Goal: Find specific page/section: Find specific page/section

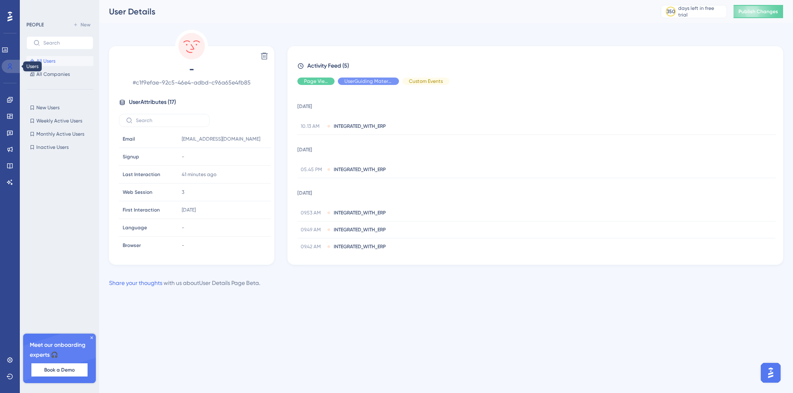
click at [11, 64] on icon at bounding box center [10, 66] width 7 height 7
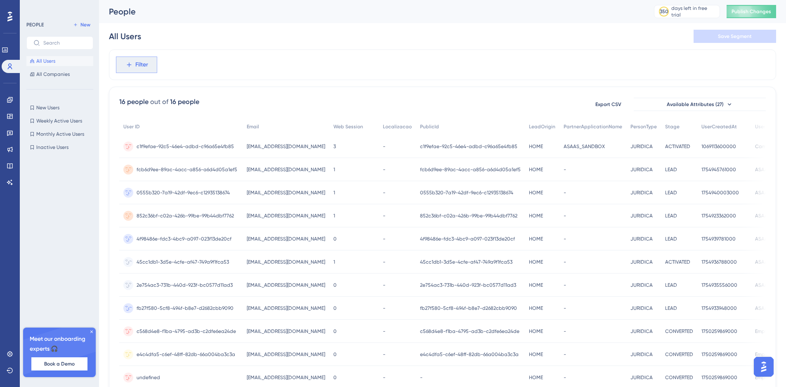
click at [137, 57] on button "Filter" at bounding box center [136, 65] width 41 height 17
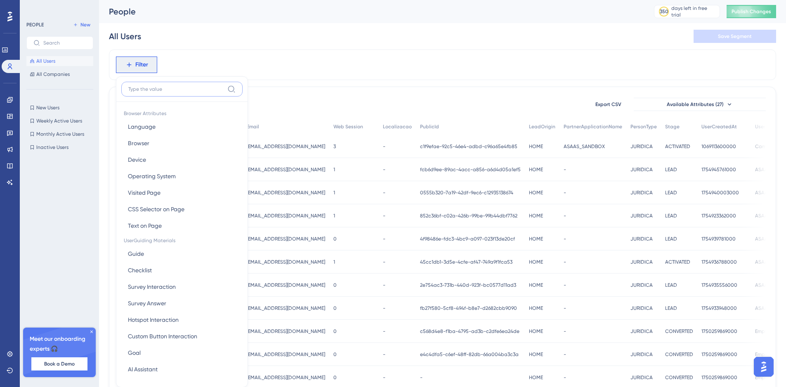
scroll to position [7, 0]
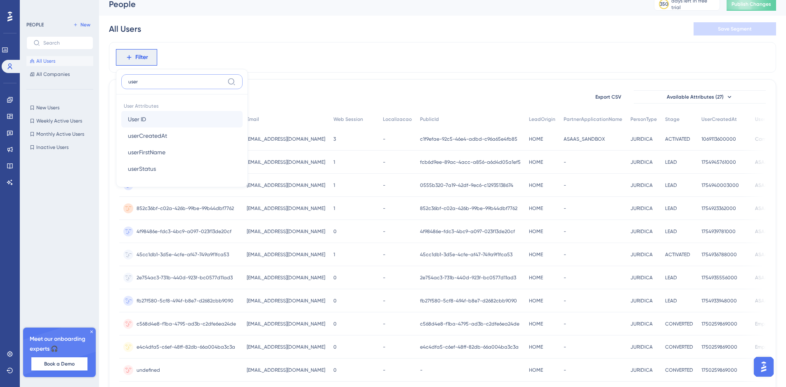
type input "user"
click at [173, 118] on button "User ID User ID" at bounding box center [181, 119] width 121 height 17
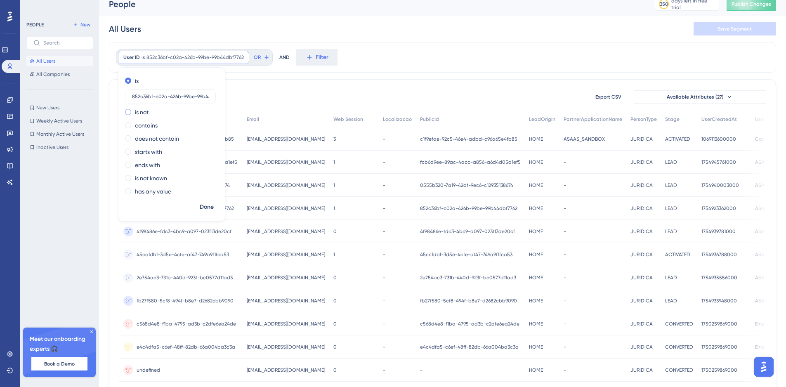
scroll to position [0, 19]
type input "852c36bf-c02a-426b-99be-99b44dbf7762"
click at [208, 205] on span "Done" at bounding box center [207, 207] width 14 height 10
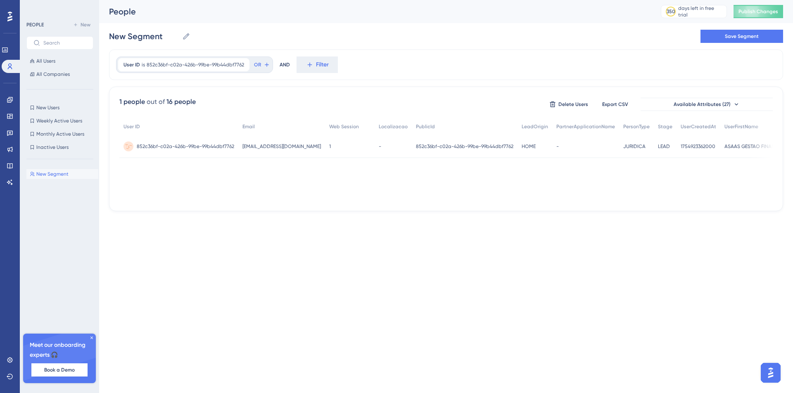
click at [157, 147] on span "852c36bf-c02a-426b-99be-99b44dbf7762" at bounding box center [185, 146] width 97 height 7
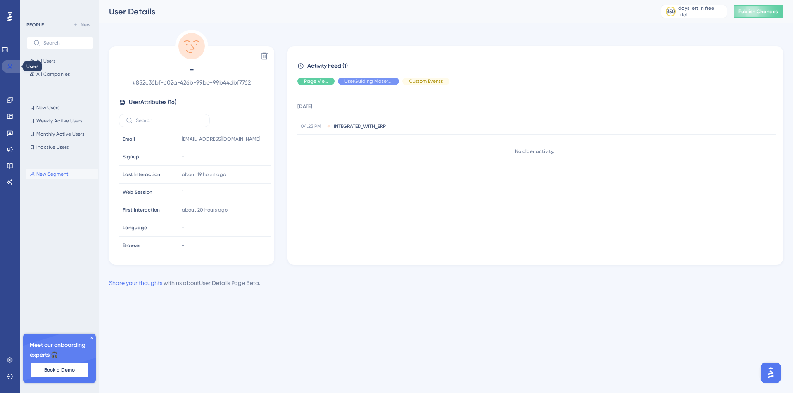
click at [9, 64] on icon at bounding box center [10, 66] width 7 height 7
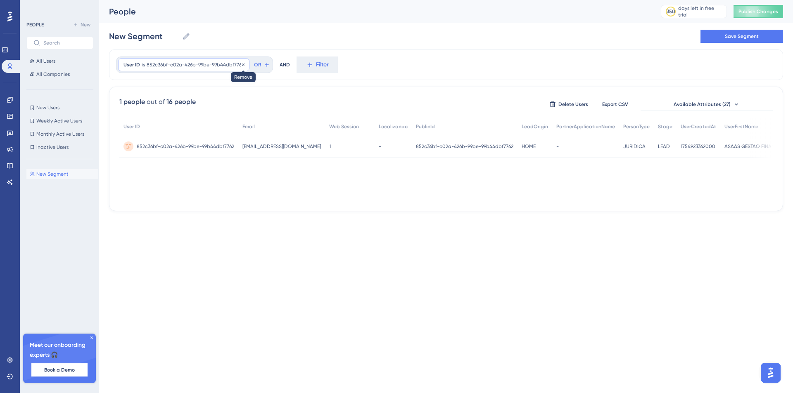
click at [242, 64] on icon at bounding box center [243, 64] width 5 height 5
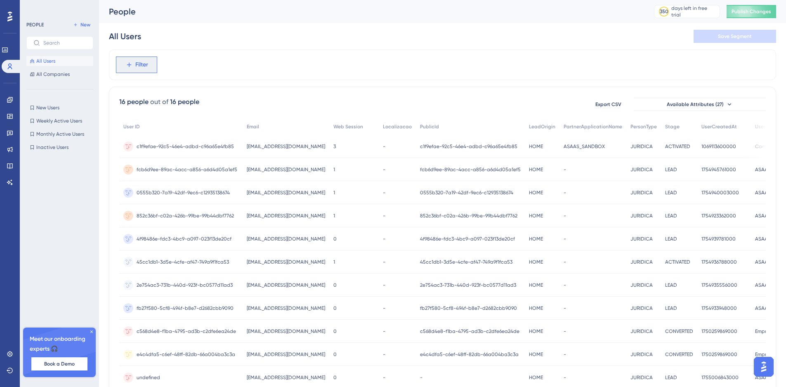
click at [130, 64] on icon at bounding box center [128, 64] width 7 height 7
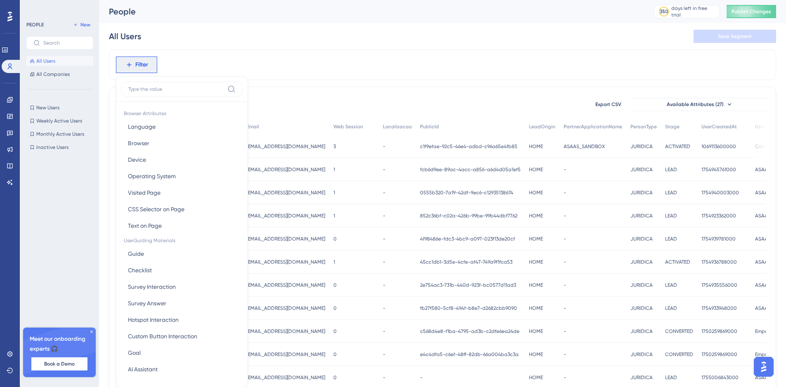
scroll to position [7, 0]
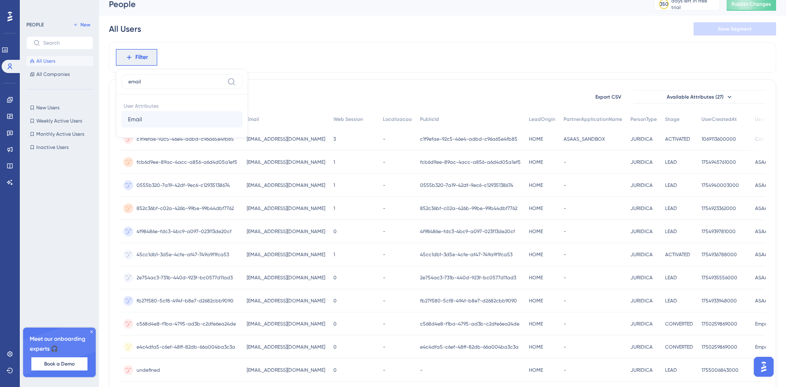
type input "email"
click at [166, 112] on button "Email Email" at bounding box center [181, 119] width 121 height 17
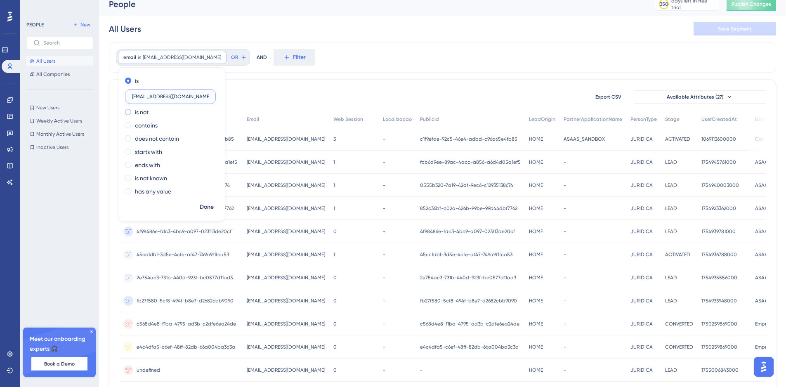
type input "[EMAIL_ADDRESS][DOMAIN_NAME]"
click at [211, 207] on span "Done" at bounding box center [207, 207] width 14 height 10
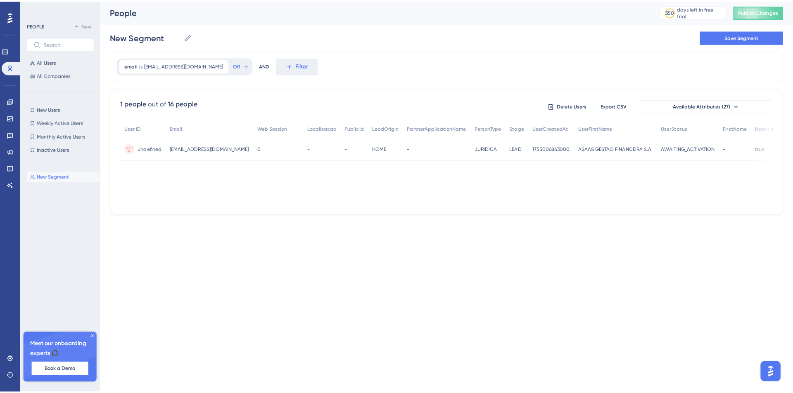
scroll to position [0, 0]
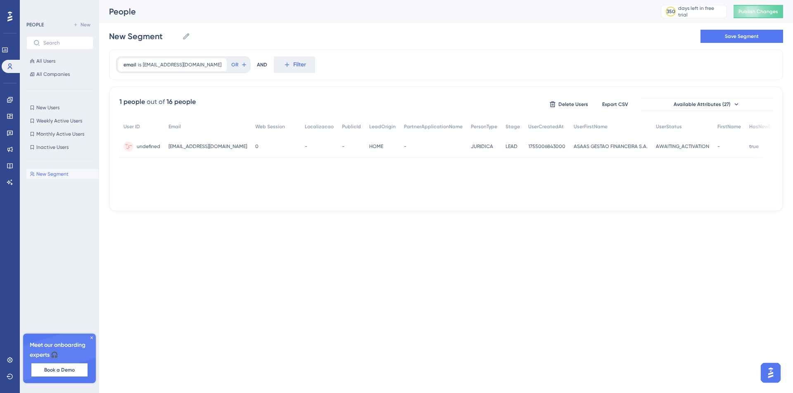
click at [148, 147] on span "undefined" at bounding box center [149, 146] width 24 height 7
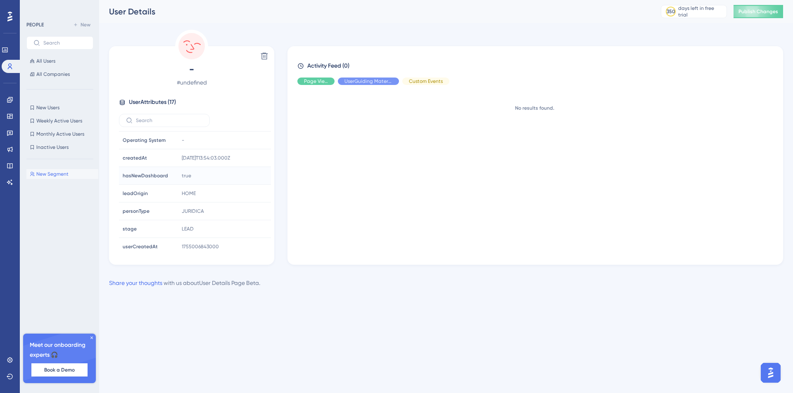
scroll to position [180, 0]
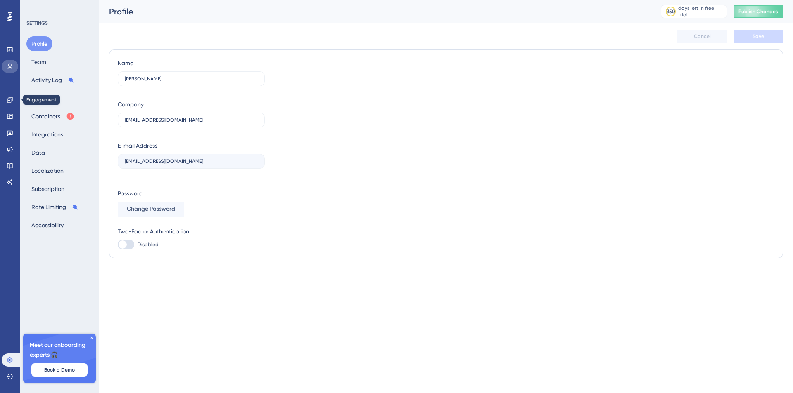
click at [8, 68] on icon at bounding box center [10, 66] width 7 height 7
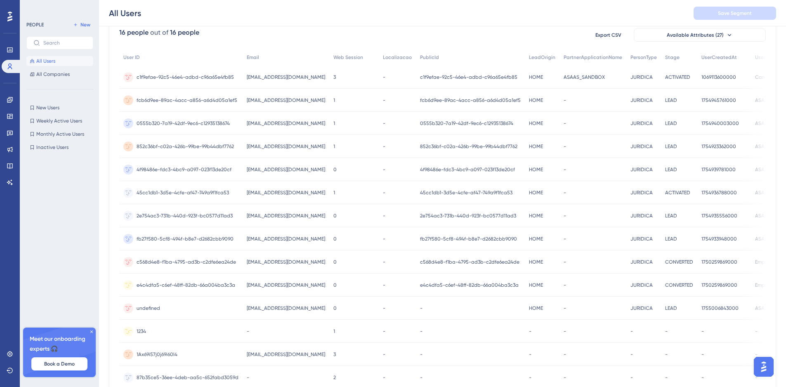
scroll to position [167, 0]
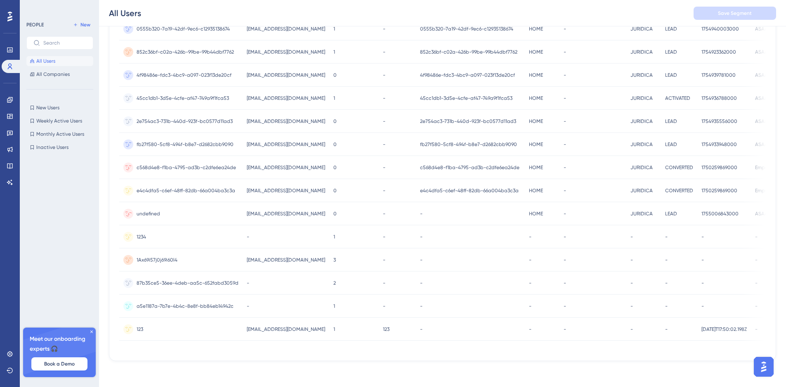
click at [142, 211] on span "undefined" at bounding box center [149, 214] width 24 height 7
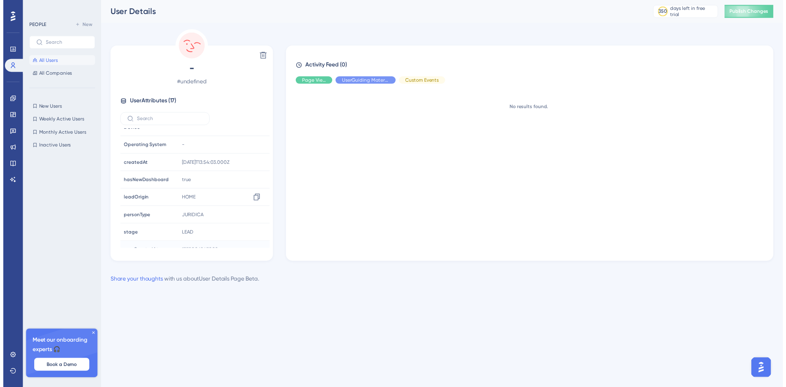
scroll to position [81, 0]
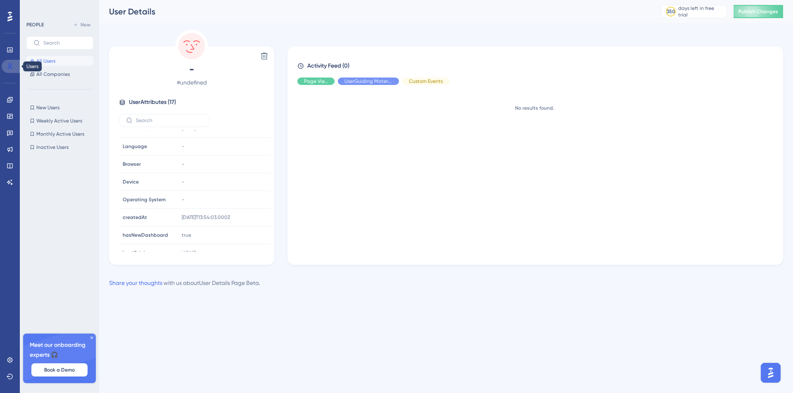
click at [7, 64] on icon at bounding box center [10, 66] width 7 height 7
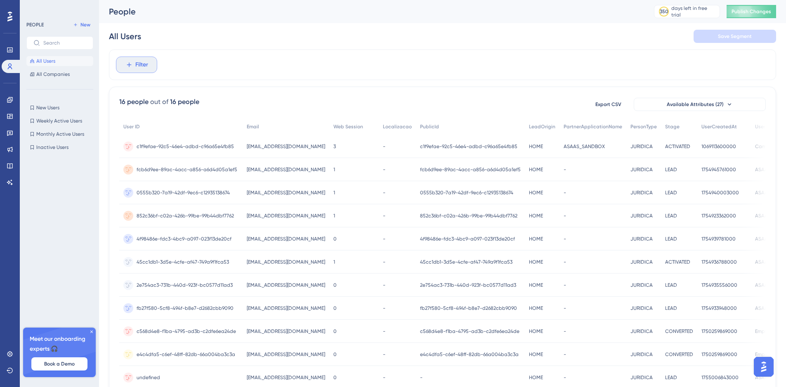
click at [156, 73] on div "Filter" at bounding box center [443, 65] width 668 height 31
click at [146, 65] on span "Filter" at bounding box center [141, 65] width 13 height 10
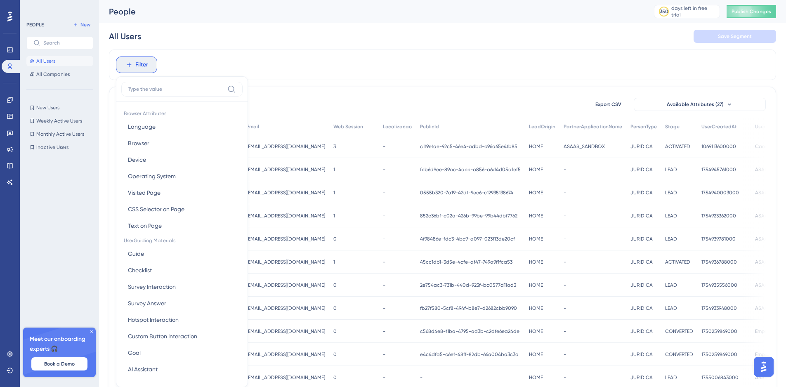
scroll to position [26, 0]
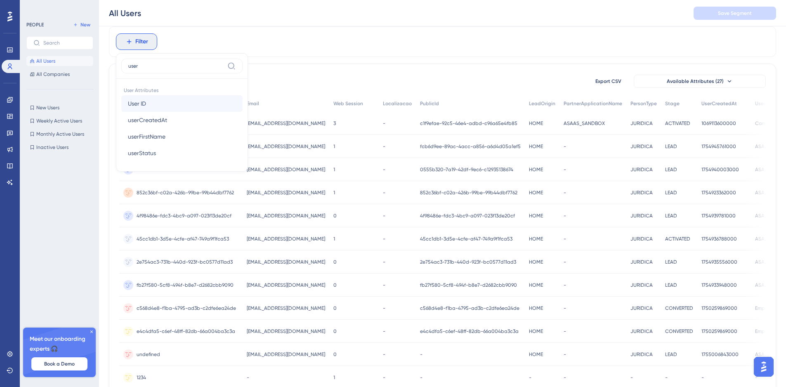
type input "user"
click at [160, 100] on button "User ID User ID" at bounding box center [181, 103] width 121 height 17
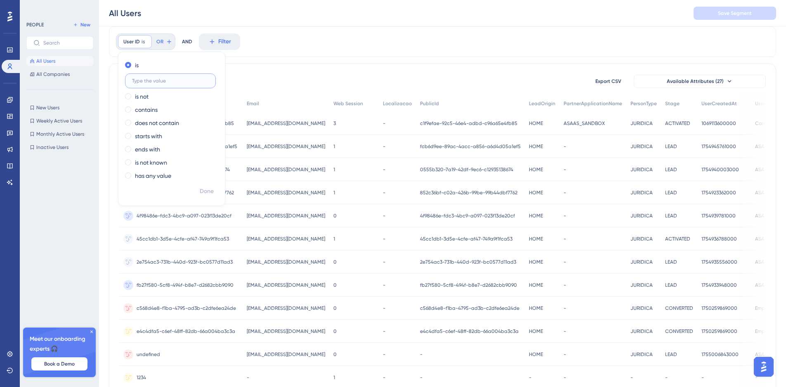
paste input "c0be1854-f7c3-49bc-aa29-1d41ef93751d"
type input "c0be1854-f7c3-49bc-aa29-1d41ef93751d"
click at [208, 186] on button "Done" at bounding box center [206, 191] width 23 height 15
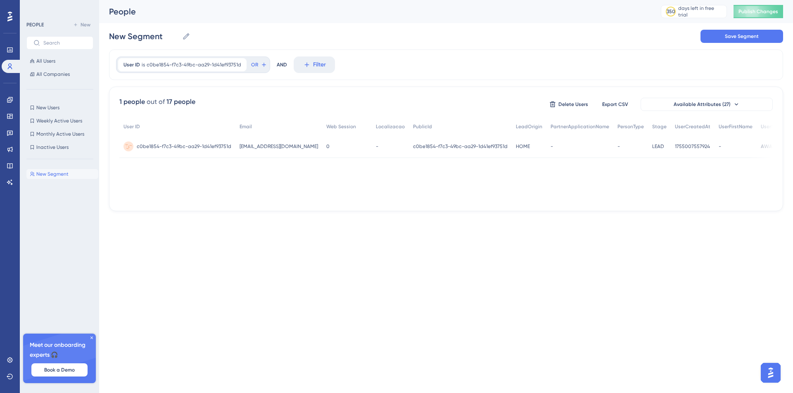
click at [179, 149] on span "c0be1854-f7c3-49bc-aa29-1d41ef93751d" at bounding box center [184, 146] width 95 height 7
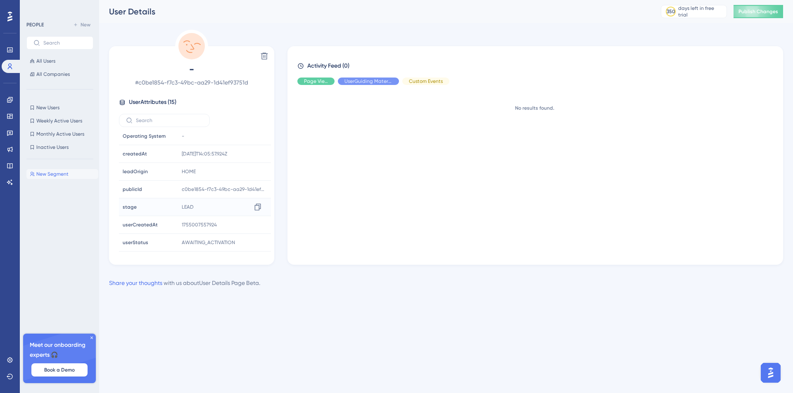
scroll to position [95, 0]
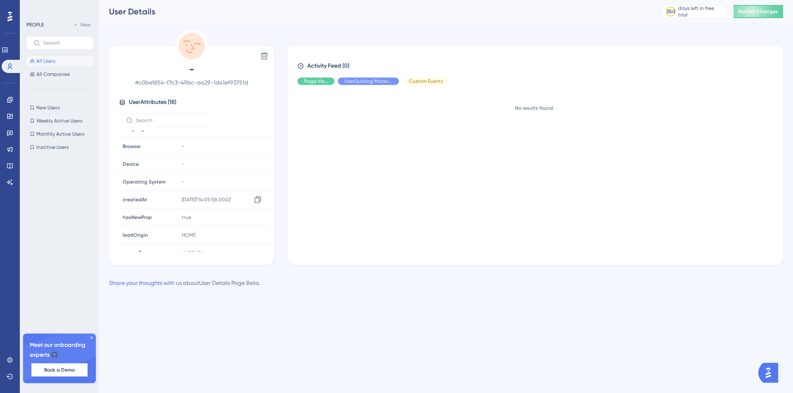
scroll to position [198, 0]
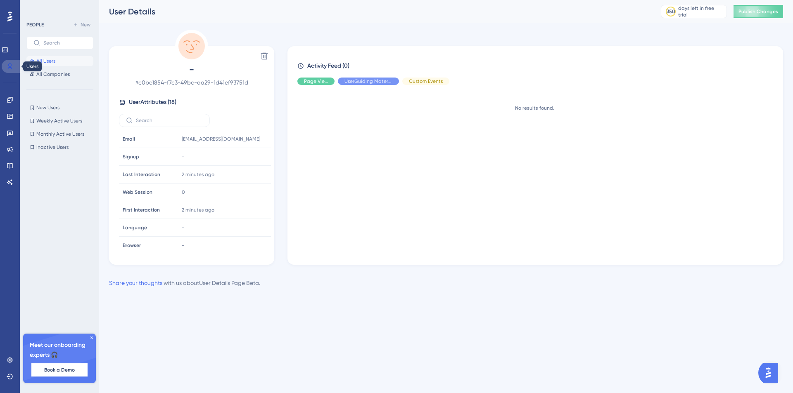
click at [12, 67] on icon at bounding box center [10, 66] width 7 height 7
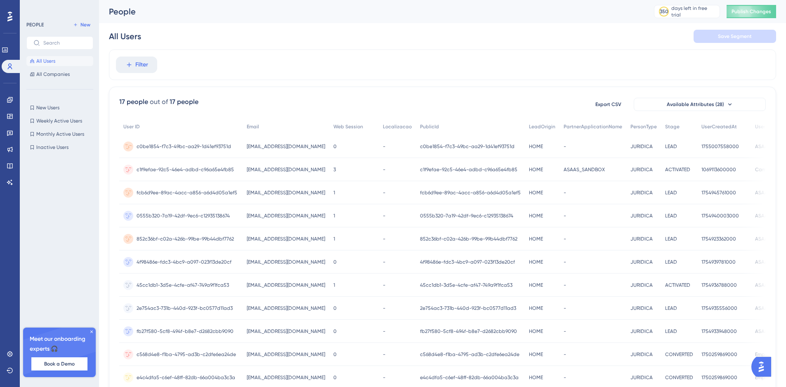
click at [188, 143] on span "c0be1854-f7c3-49bc-aa29-1d41ef93751d" at bounding box center [184, 146] width 95 height 7
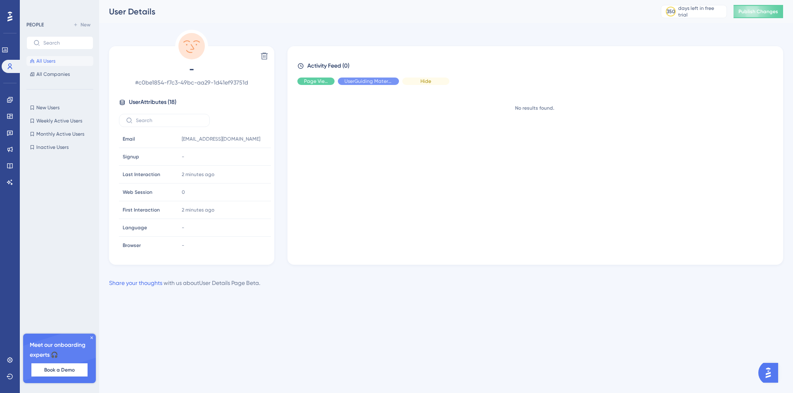
click at [424, 82] on span "Hide" at bounding box center [425, 81] width 11 height 7
click at [424, 82] on span "Show" at bounding box center [425, 81] width 12 height 7
click at [480, 178] on div "Loading..." at bounding box center [538, 172] width 482 height 160
click at [66, 60] on button "All Users" at bounding box center [59, 61] width 67 height 10
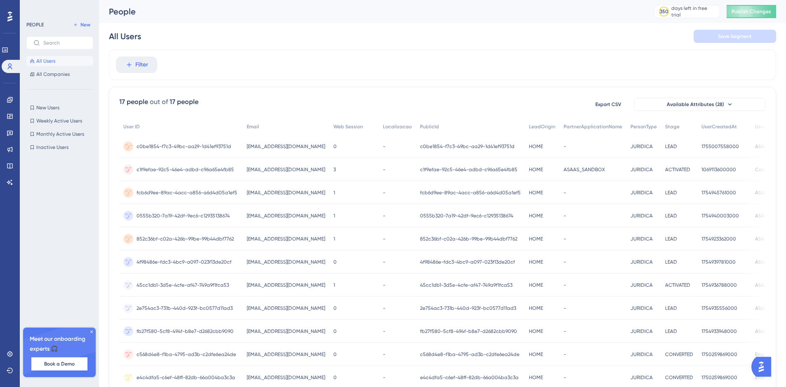
click at [171, 146] on span "c0be1854-f7c3-49bc-aa29-1d41ef93751d" at bounding box center [184, 146] width 95 height 7
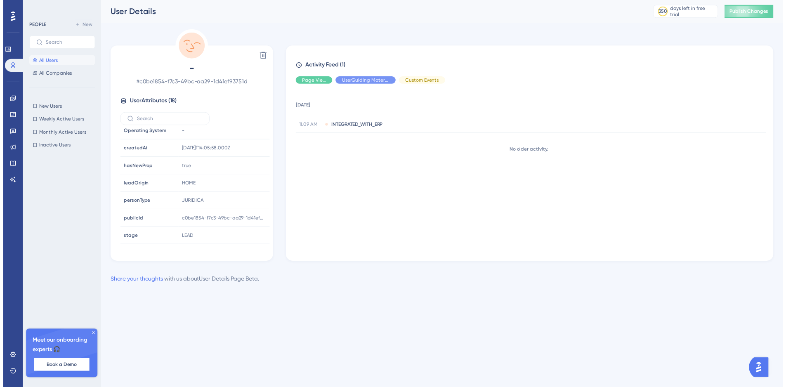
scroll to position [198, 0]
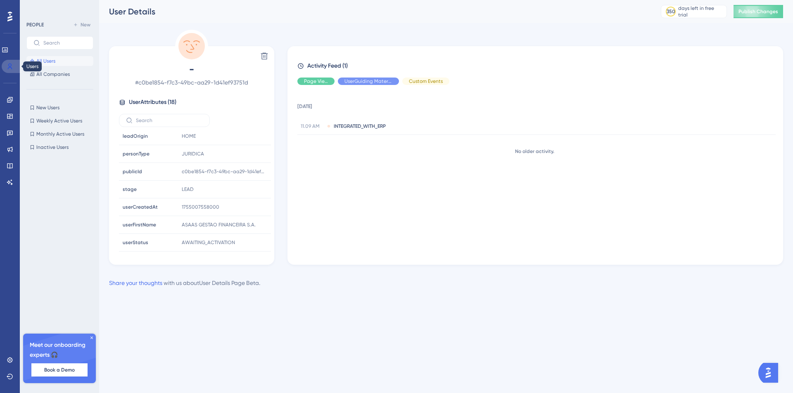
click at [12, 66] on icon at bounding box center [10, 66] width 7 height 7
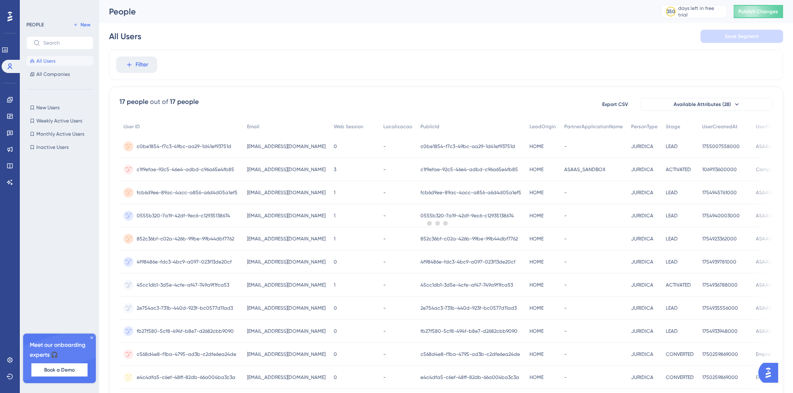
click at [128, 66] on div at bounding box center [438, 223] width 710 height 334
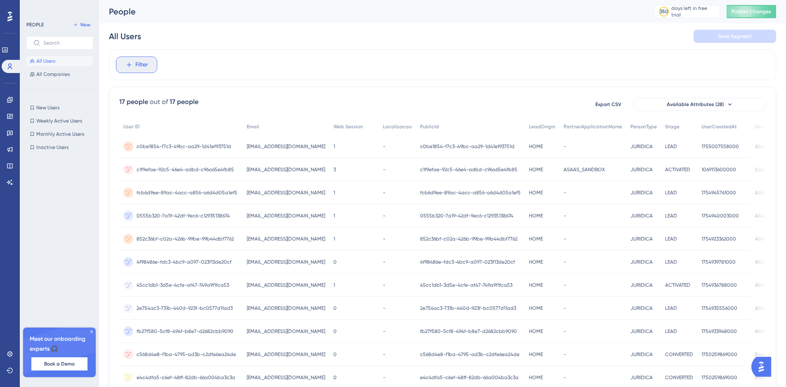
click at [137, 65] on span "Filter" at bounding box center [141, 65] width 13 height 10
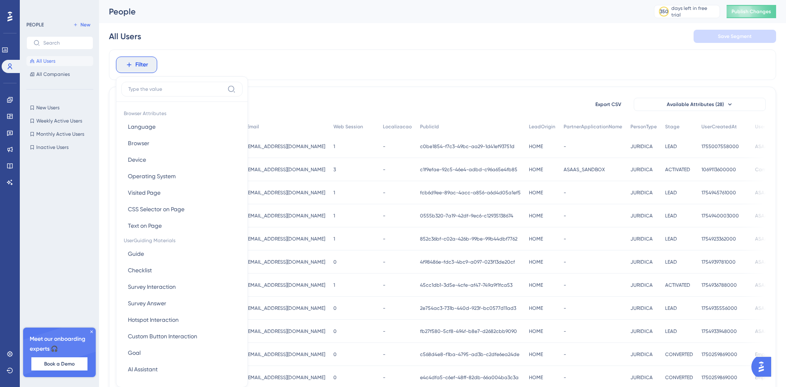
scroll to position [7, 0]
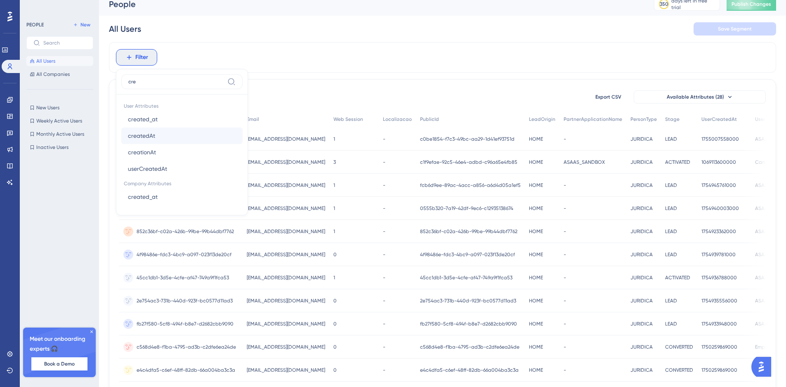
type input "cre"
click at [156, 137] on button "createdAt createdAt" at bounding box center [181, 136] width 121 height 17
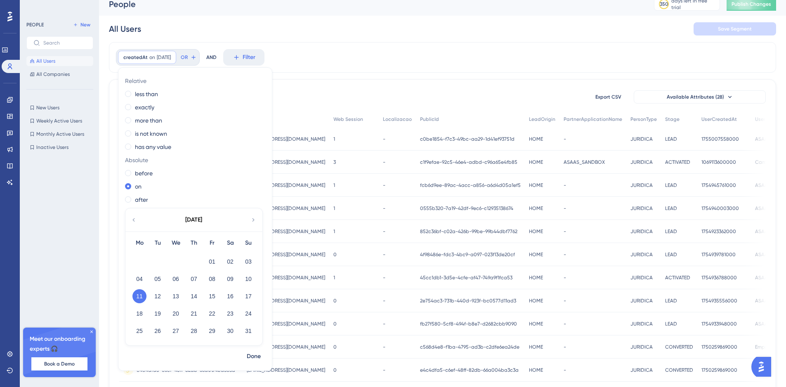
click at [416, 38] on div "All Users Save Segment" at bounding box center [443, 29] width 668 height 26
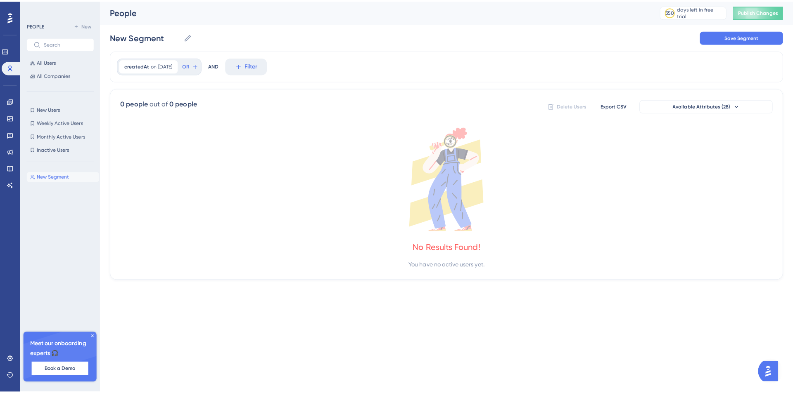
scroll to position [0, 0]
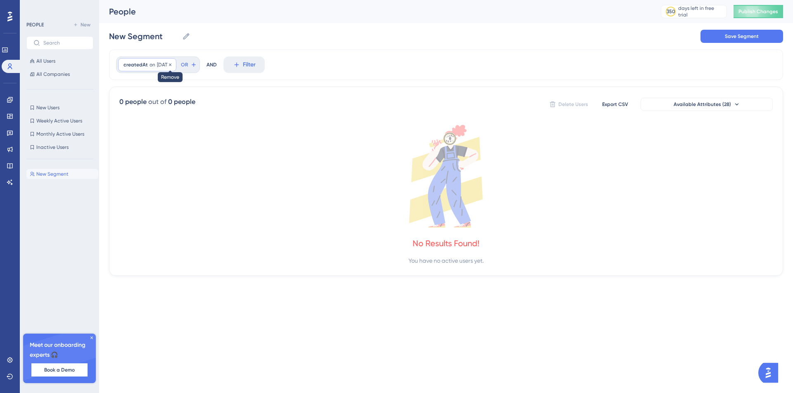
click at [173, 67] on div at bounding box center [170, 65] width 5 height 8
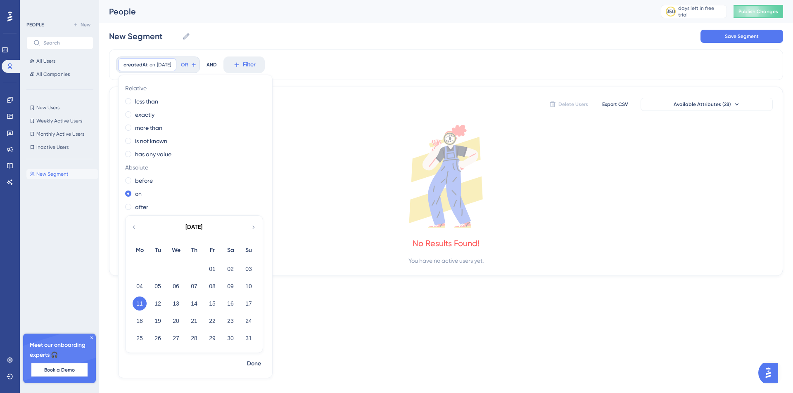
click at [127, 202] on div "Relative less than exactly more than is not known has any value Absolute before…" at bounding box center [195, 219] width 154 height 275
click at [132, 206] on div "after" at bounding box center [193, 207] width 137 height 10
click at [237, 286] on div "09" at bounding box center [230, 287] width 18 height 16
drag, startPoint x: 231, startPoint y: 285, endPoint x: 233, endPoint y: 294, distance: 8.5
click at [231, 285] on button "09" at bounding box center [230, 286] width 14 height 14
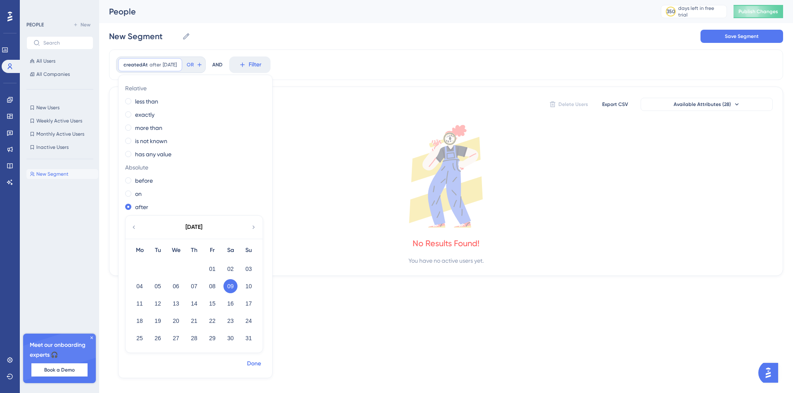
click at [248, 358] on button "Done" at bounding box center [253, 364] width 23 height 15
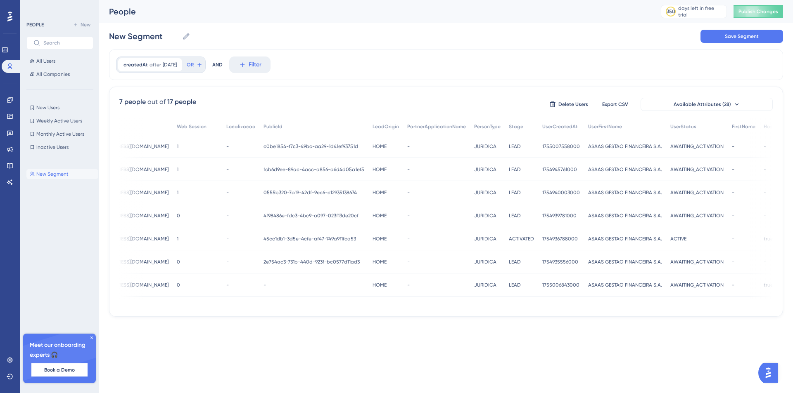
scroll to position [0, 198]
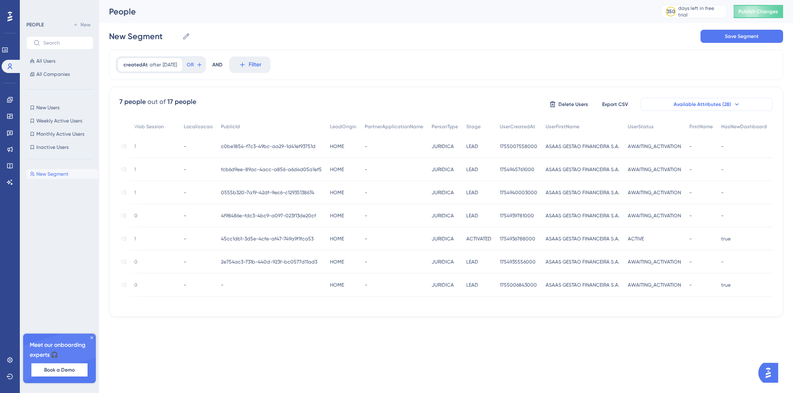
click at [733, 99] on button "Available Attributes (28)" at bounding box center [706, 104] width 132 height 13
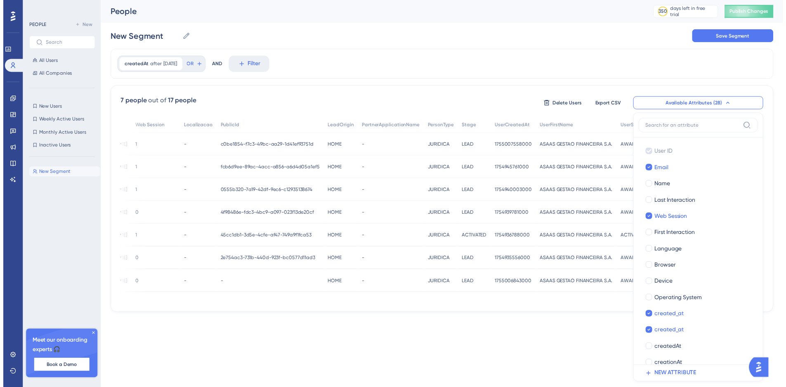
scroll to position [47, 0]
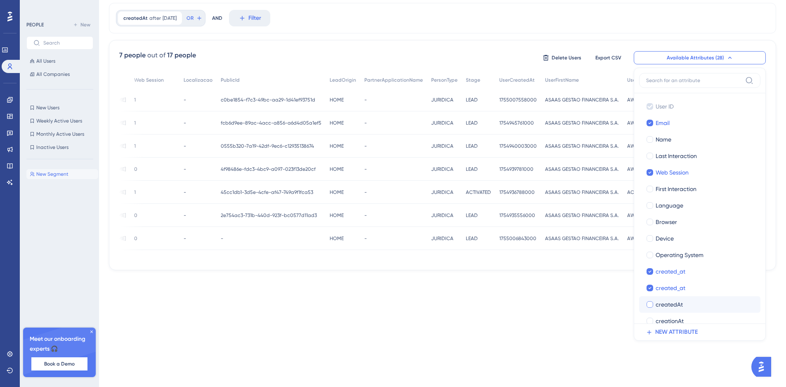
click at [694, 305] on div "createdAt" at bounding box center [705, 305] width 98 height 10
checkbox input "true"
click at [692, 268] on div "created_at" at bounding box center [705, 272] width 98 height 10
checkbox input "false"
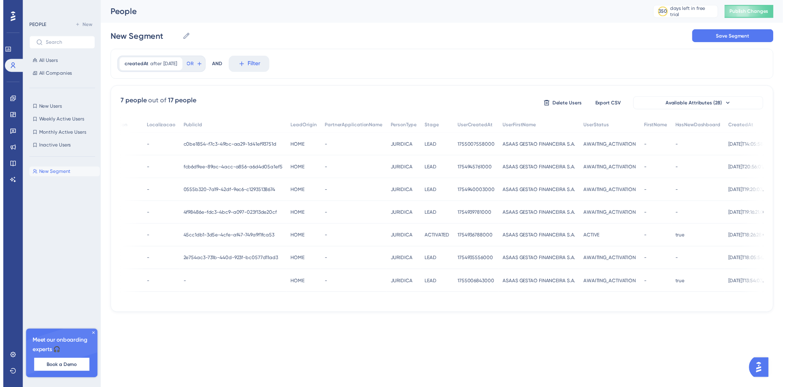
scroll to position [0, 0]
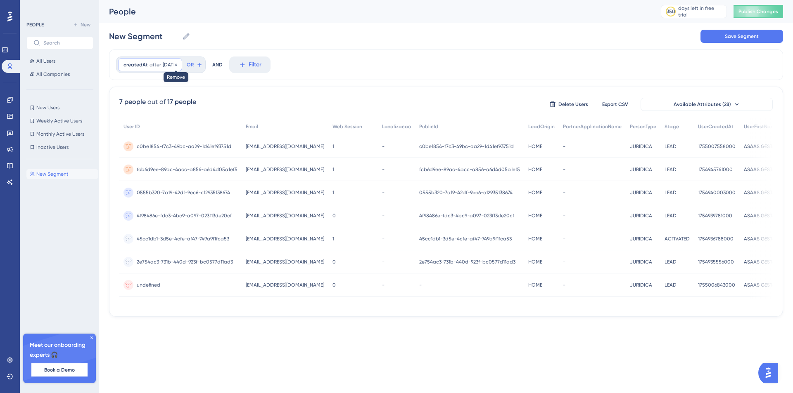
click at [178, 62] on icon at bounding box center [175, 64] width 5 height 5
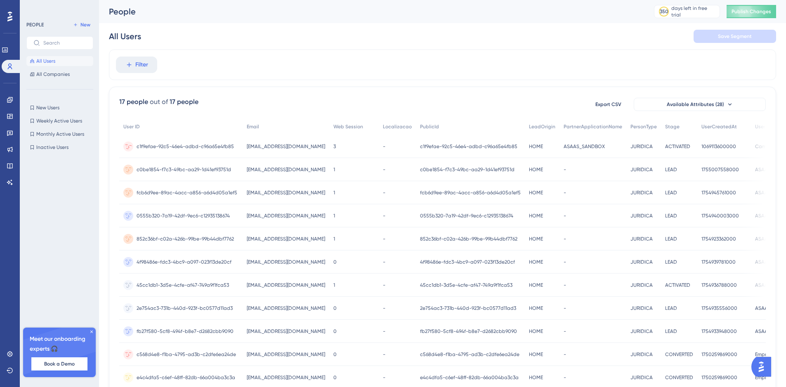
click at [276, 144] on span "[EMAIL_ADDRESS][DOMAIN_NAME]" at bounding box center [286, 146] width 78 height 7
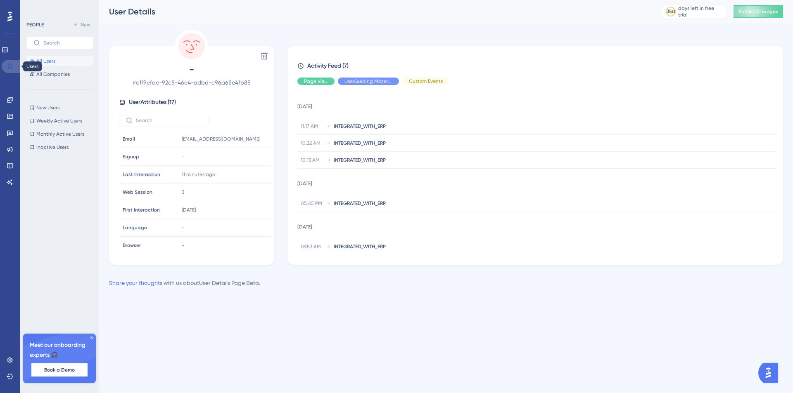
click at [9, 69] on icon at bounding box center [10, 66] width 7 height 7
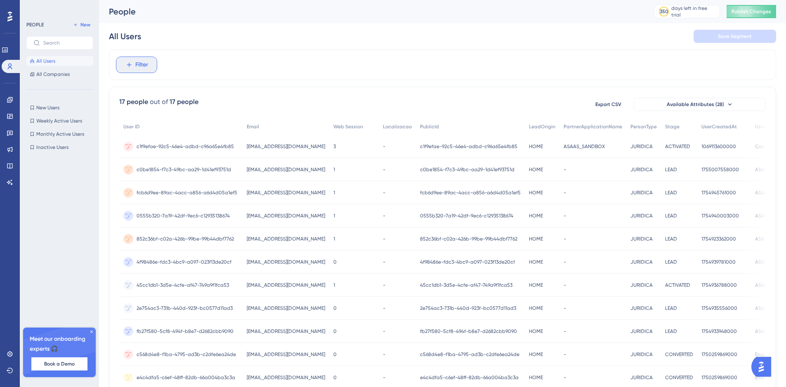
click at [129, 69] on button "Filter" at bounding box center [136, 65] width 41 height 17
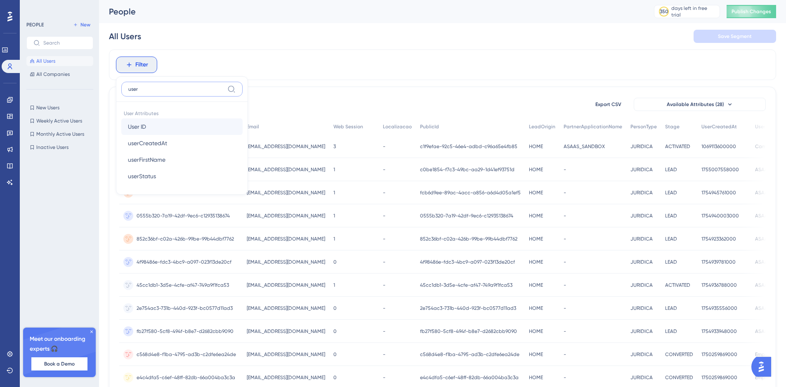
type input "user"
click at [146, 127] on span "User ID" at bounding box center [137, 127] width 18 height 10
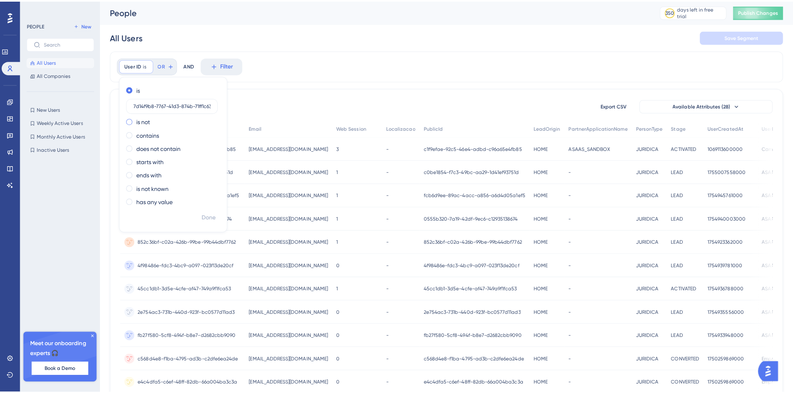
scroll to position [0, 10]
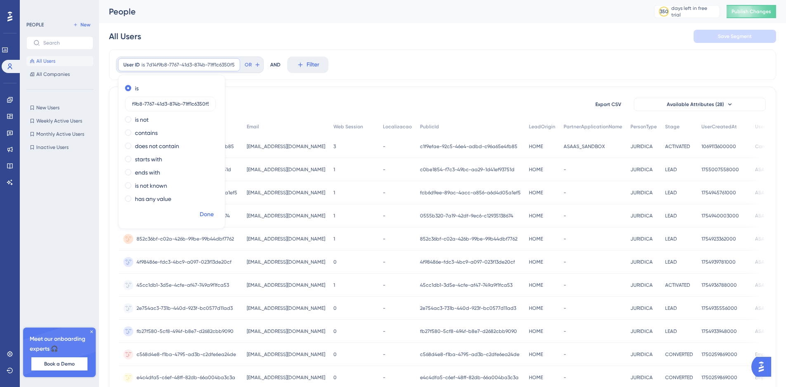
type input "7d14f9b8-7767-41d3-874b-71ff1c6350f5"
click at [207, 215] on span "Done" at bounding box center [207, 215] width 14 height 10
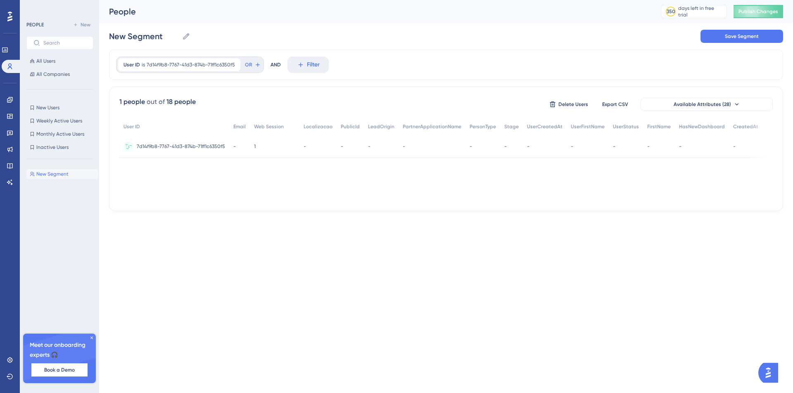
click at [172, 145] on span "7d14f9b8-7767-41d3-874b-71ff1c6350f5" at bounding box center [181, 146] width 88 height 7
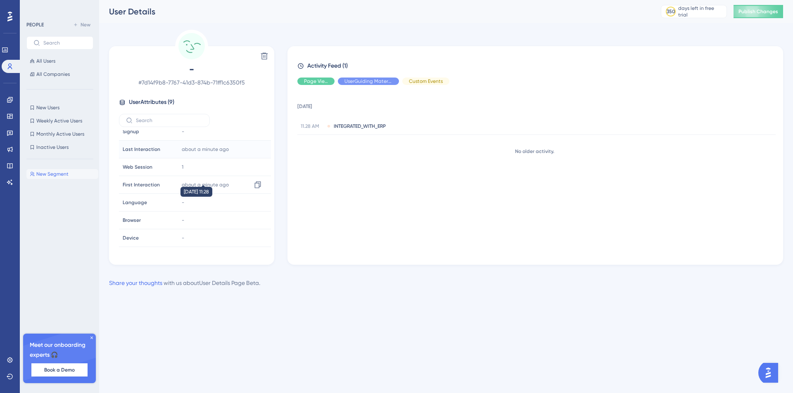
scroll to position [38, 0]
